Goal: Information Seeking & Learning: Learn about a topic

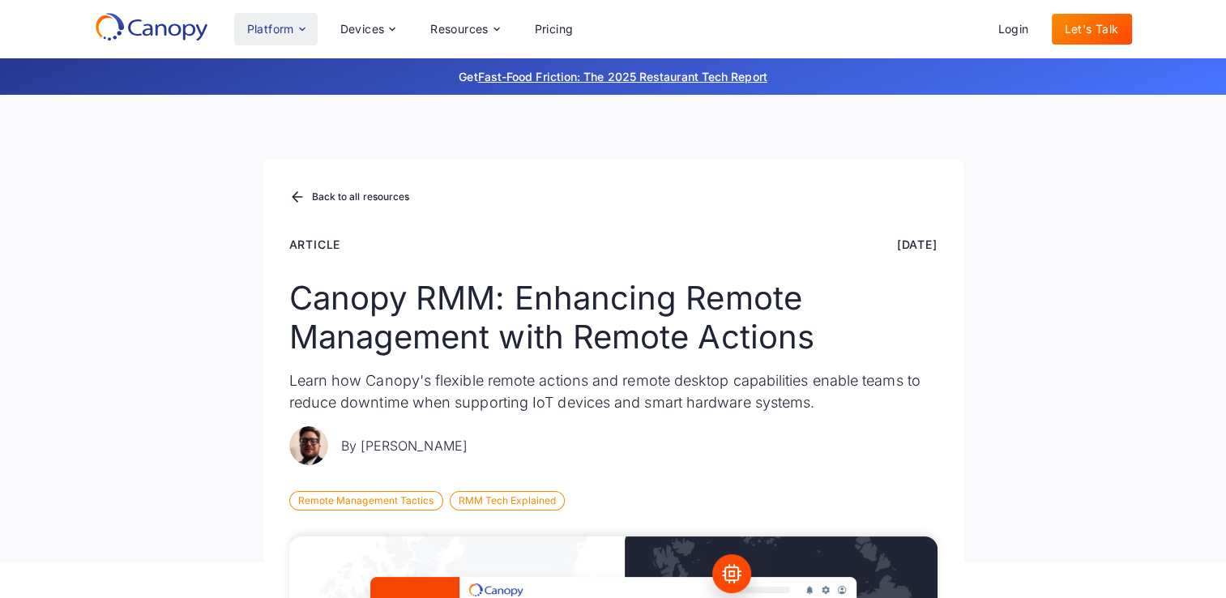
click at [275, 28] on div "Platform" at bounding box center [270, 28] width 47 height 11
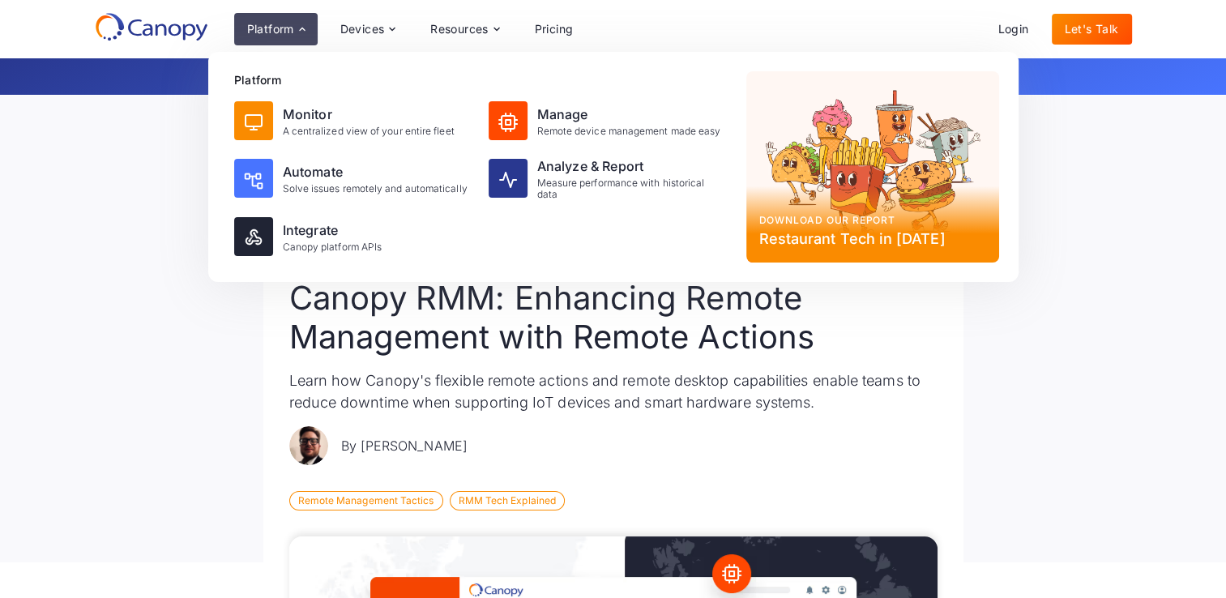
click at [275, 28] on div "Platform" at bounding box center [270, 28] width 47 height 11
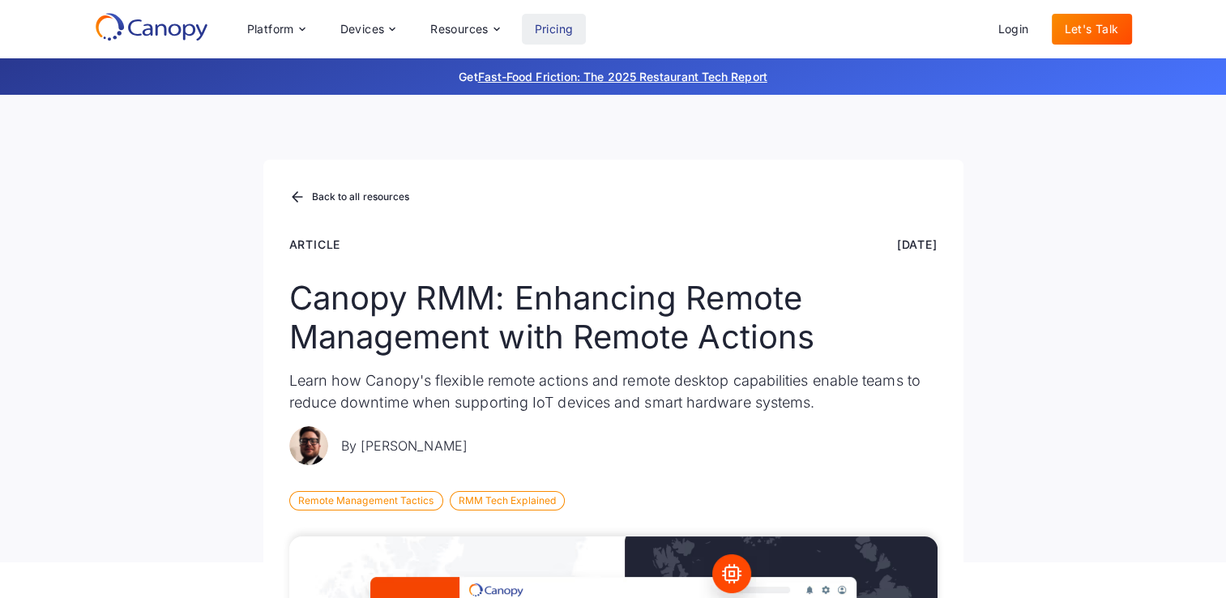
click at [567, 28] on link "Pricing" at bounding box center [554, 29] width 65 height 31
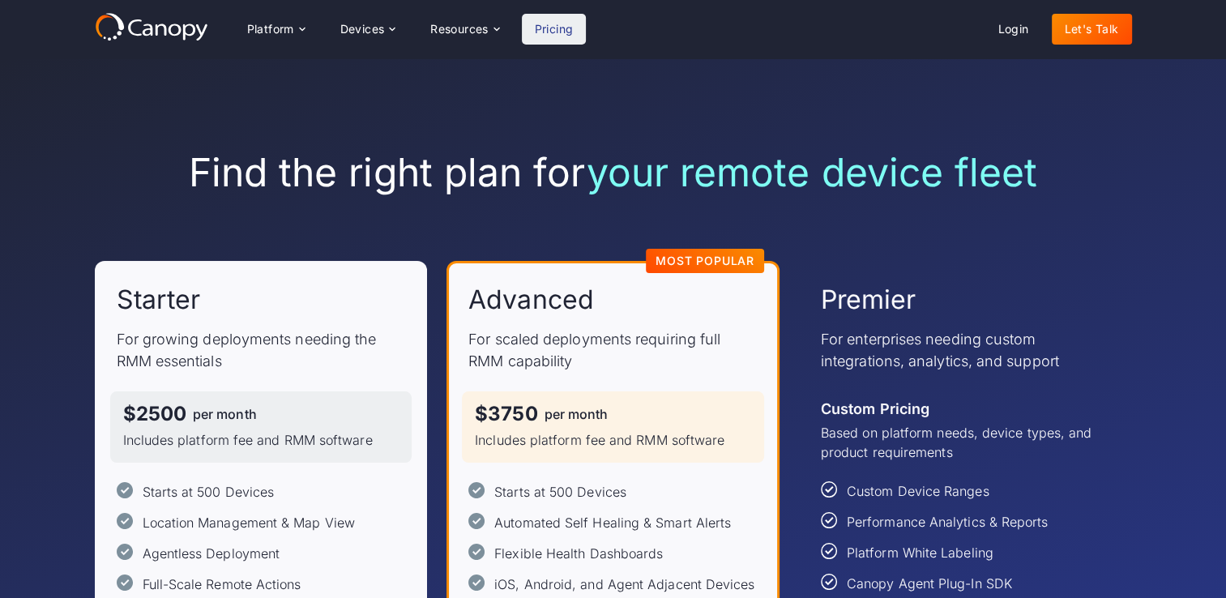
click at [204, 30] on icon at bounding box center [200, 31] width 11 height 16
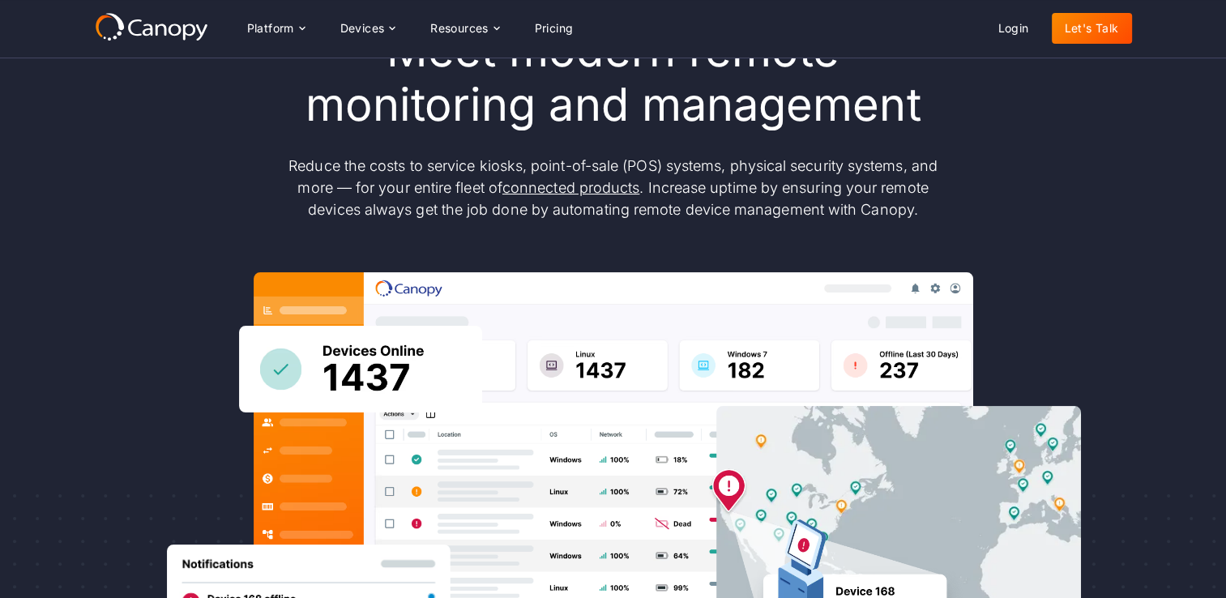
scroll to position [81, 0]
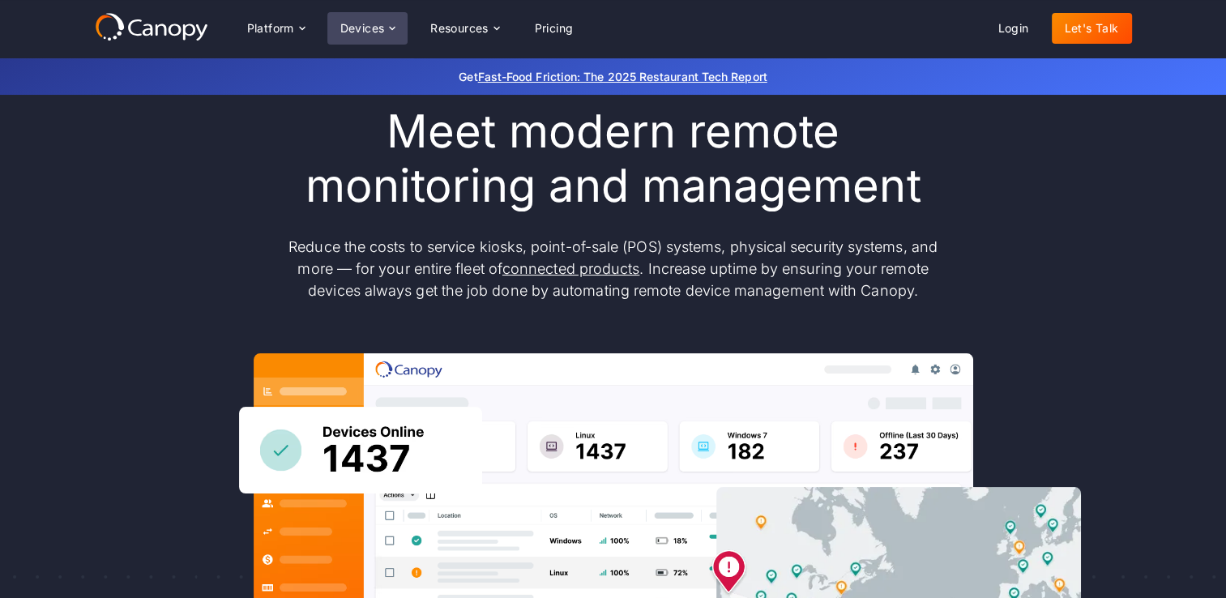
click at [360, 24] on div "Devices" at bounding box center [362, 28] width 45 height 11
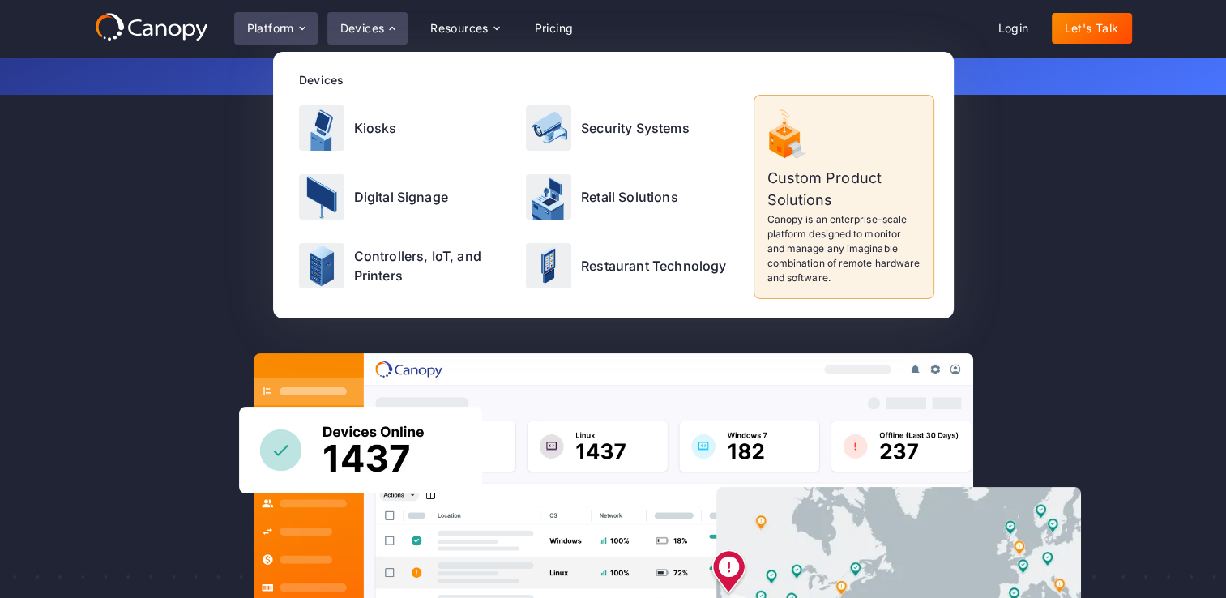
click at [286, 31] on div "Platform" at bounding box center [270, 28] width 47 height 11
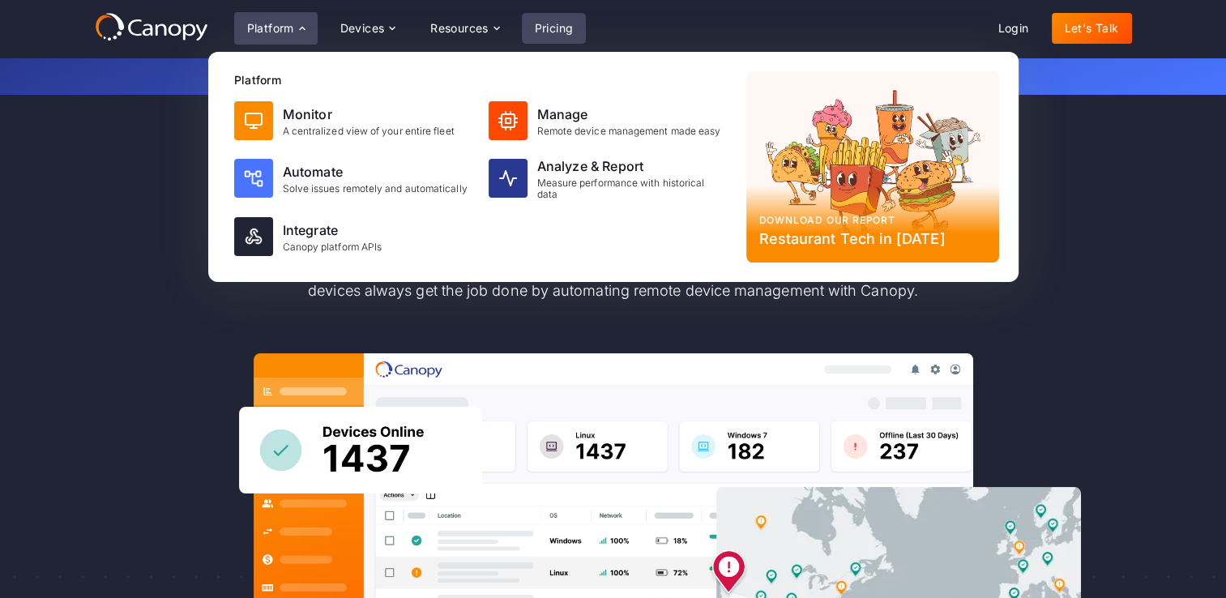
click at [567, 27] on link "Pricing" at bounding box center [554, 28] width 65 height 31
